Goal: Task Accomplishment & Management: Use online tool/utility

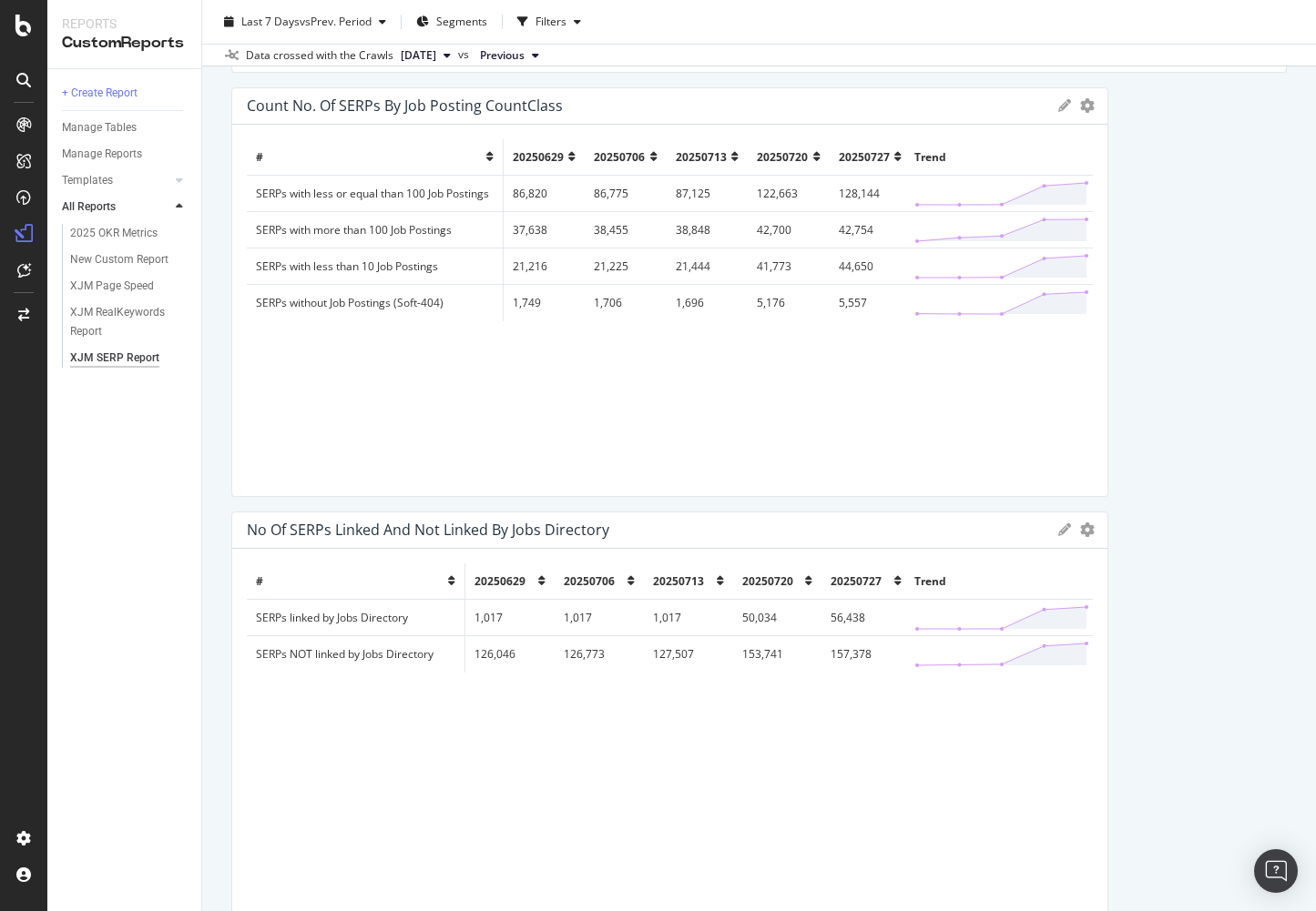
scroll to position [1003, 0]
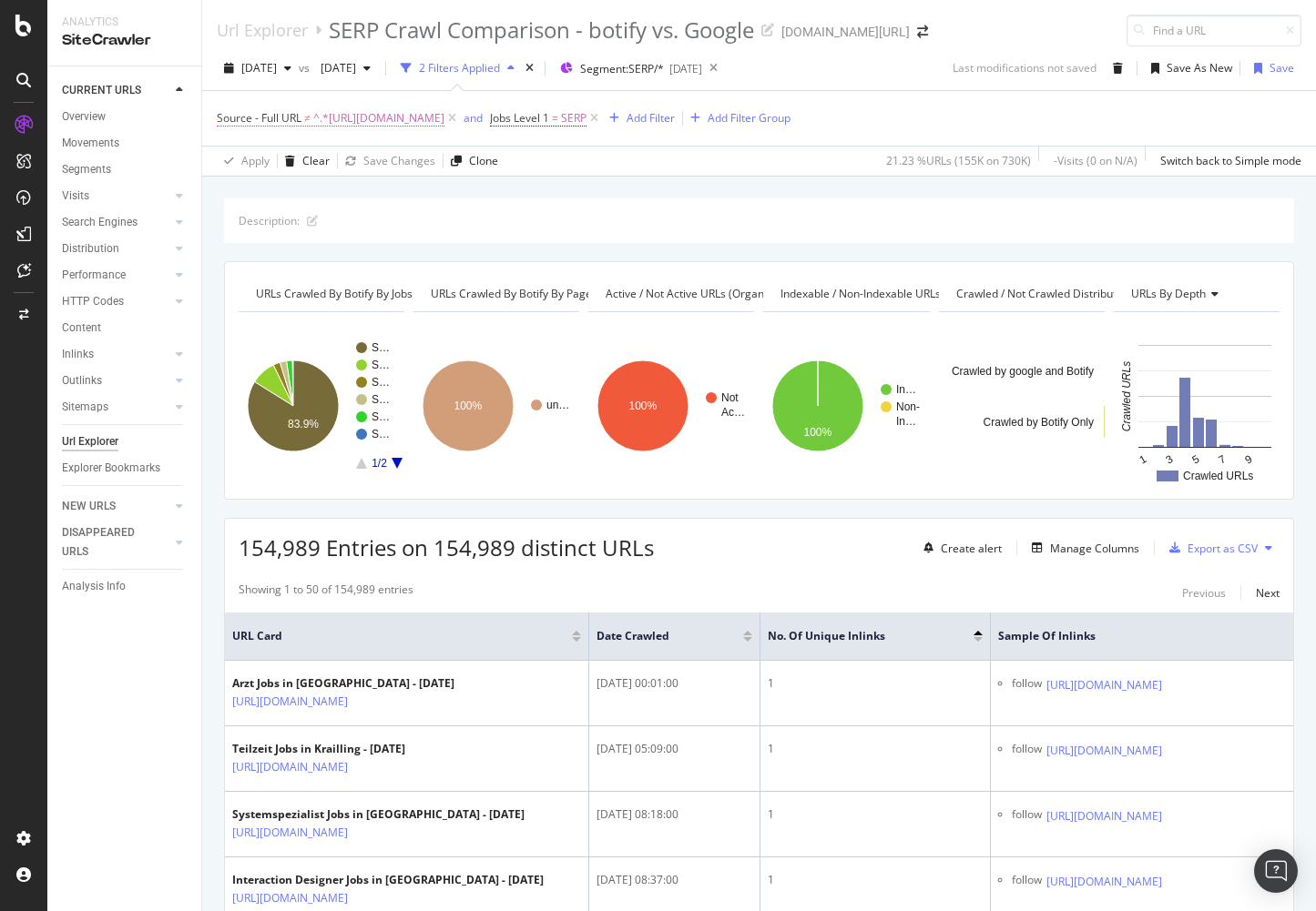
click at [286, 121] on span "Source - Full URL" at bounding box center [259, 118] width 85 height 15
click at [314, 188] on div "button" at bounding box center [320, 189] width 22 height 10
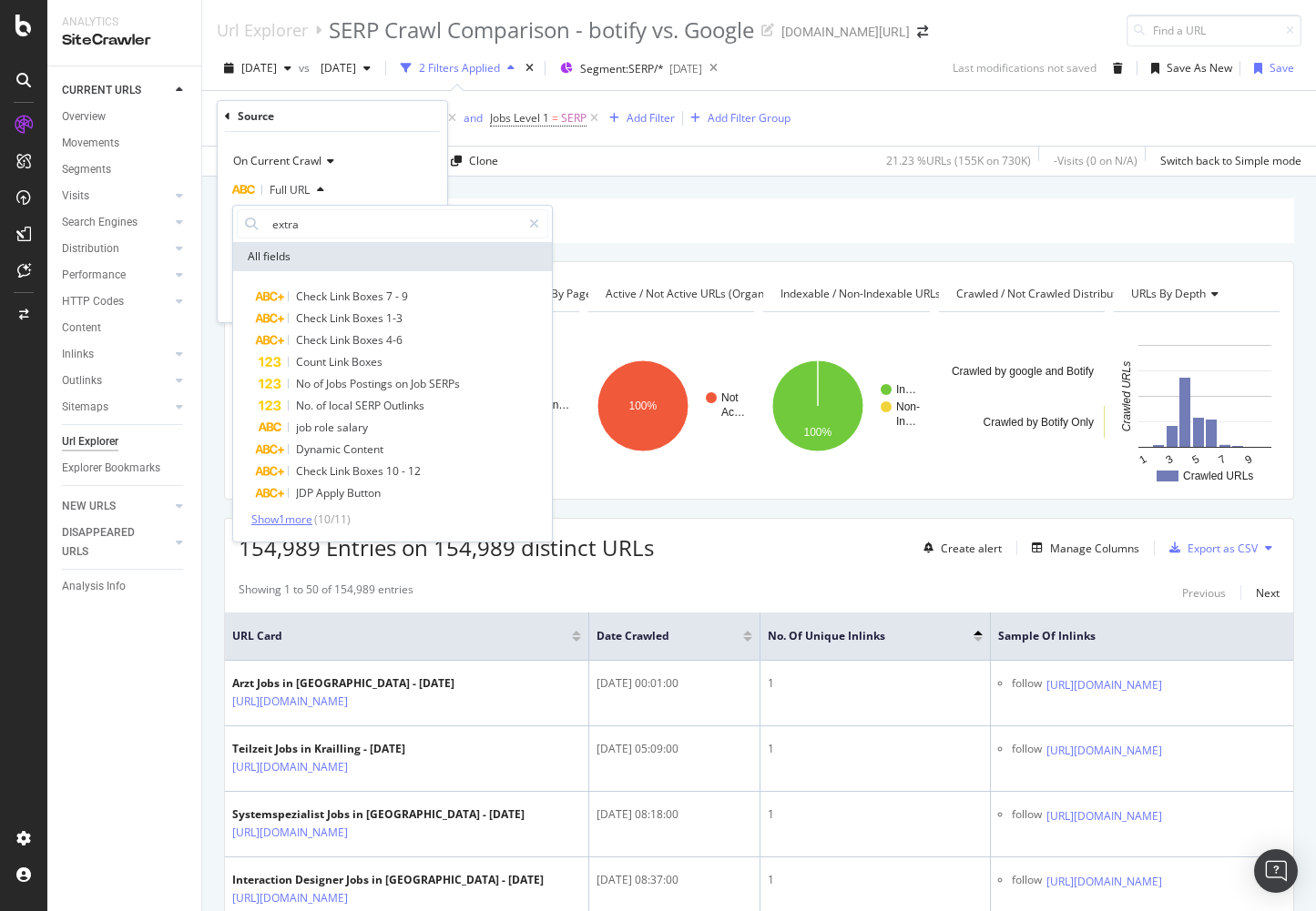
type input "extra"
click at [269, 519] on span "Show 1 more" at bounding box center [282, 519] width 61 height 15
click at [386, 135] on div "On Current Crawl Full URL Doesn't contain https://www.xing.com/jobs/directory/ …" at bounding box center [332, 228] width 229 height 190
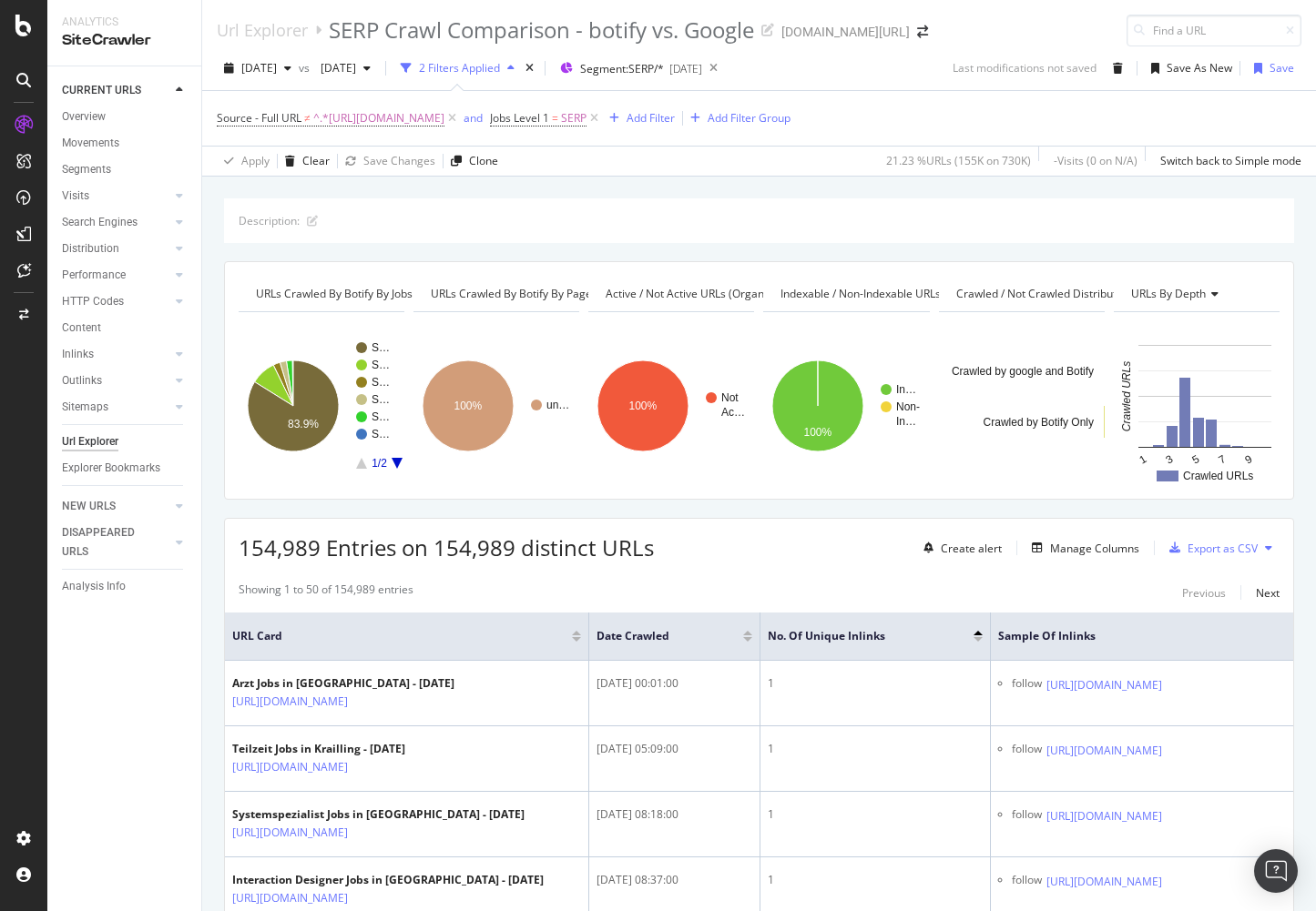
click at [114, 700] on div "CURRENT URLS Overview Movements Segments Visits Analysis Orphan URLs Search Eng…" at bounding box center [125, 488] width 154 height 844
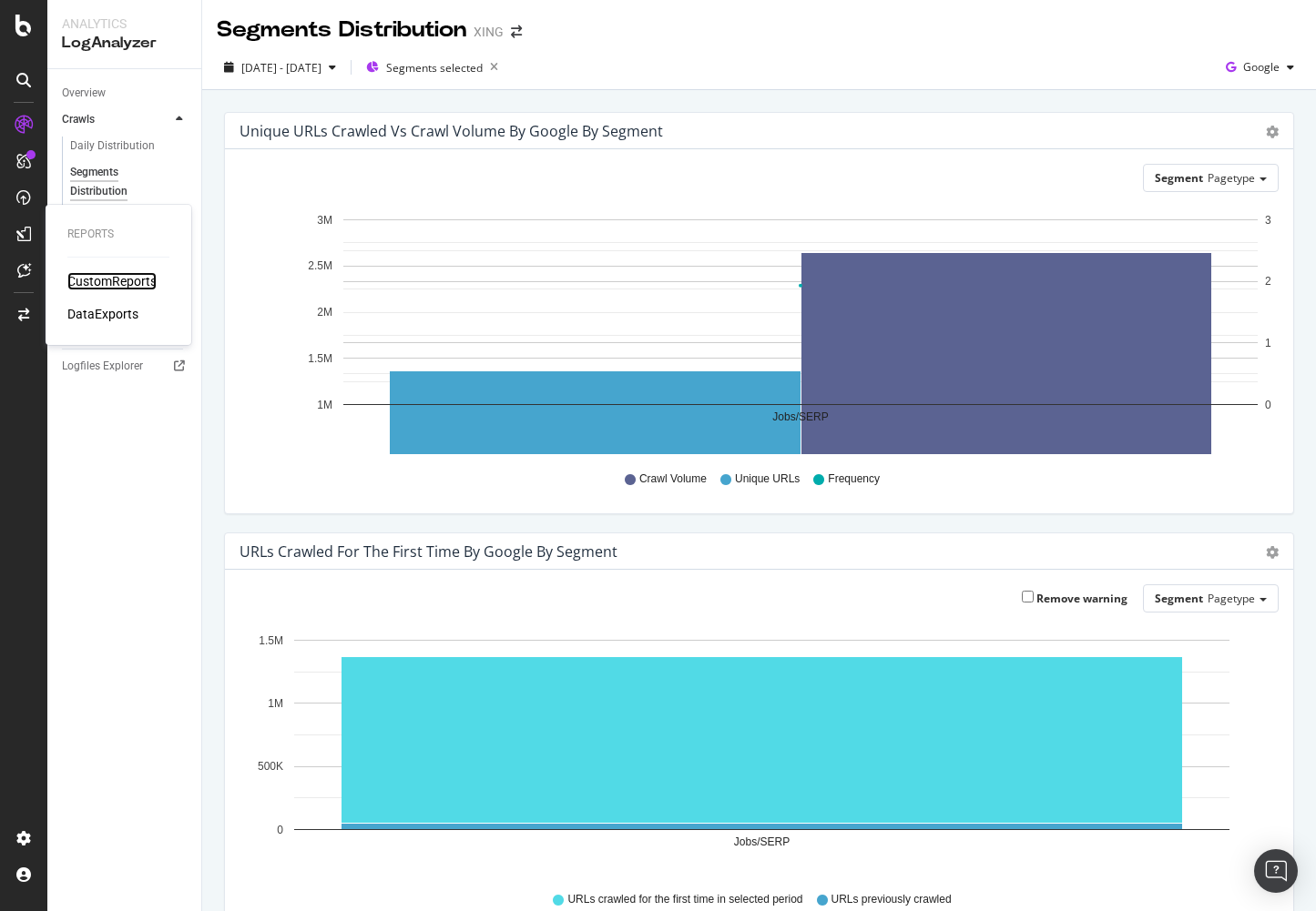
click at [98, 286] on div "CustomReports" at bounding box center [112, 281] width 90 height 18
